Goal: Check status: Check status

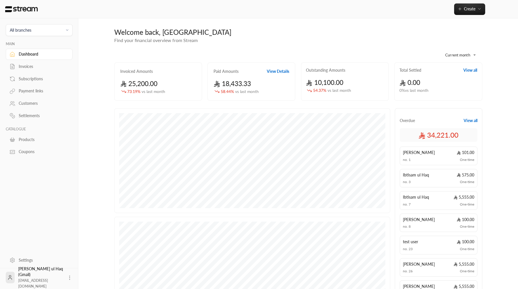
click at [41, 67] on div "Invoices" at bounding box center [42, 67] width 47 height 6
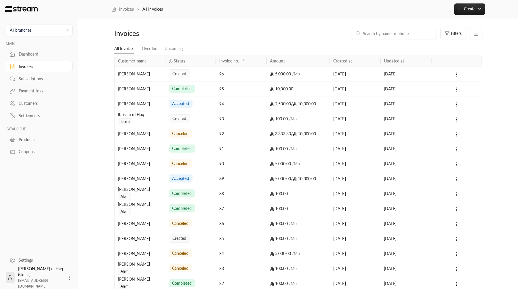
click at [373, 31] on input at bounding box center [398, 33] width 70 height 6
type input "rakan"
click at [34, 101] on div "Customers" at bounding box center [42, 103] width 47 height 6
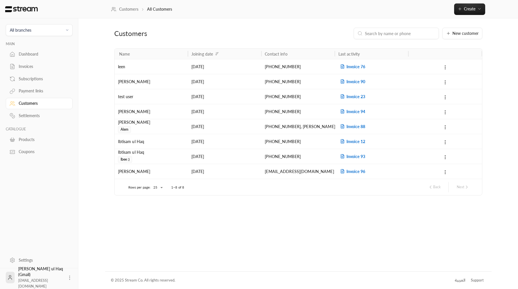
click at [400, 36] on input at bounding box center [400, 33] width 70 height 6
type input "rakan"
click at [90, 60] on div "All branches MAIN Dashboard Invoices Subscriptions Payment links Customers Sett…" at bounding box center [259, 144] width 465 height 289
click at [48, 30] on span "All branches" at bounding box center [38, 30] width 59 height 7
click at [134, 209] on div at bounding box center [259, 144] width 518 height 289
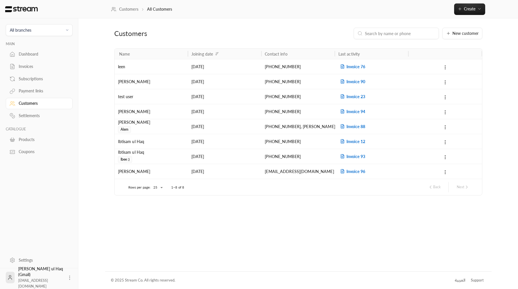
click at [182, 30] on div "Customers" at bounding box center [173, 33] width 119 height 9
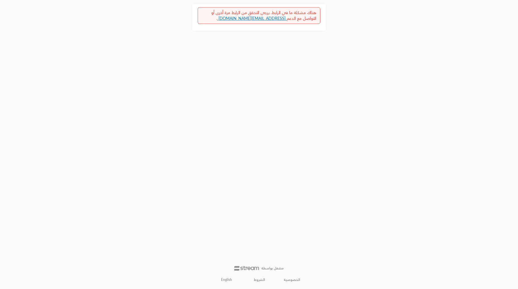
click at [229, 280] on link "English" at bounding box center [226, 279] width 17 height 9
